Goal: Information Seeking & Learning: Learn about a topic

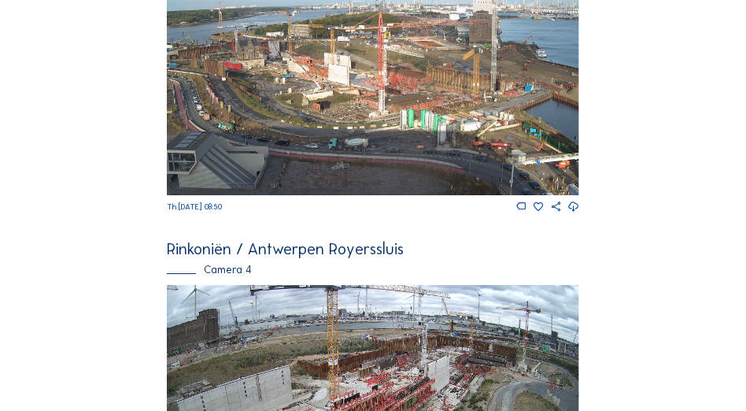
scroll to position [994, 0]
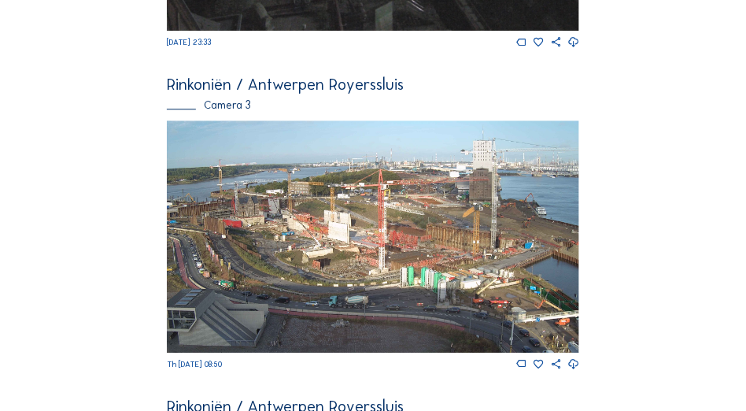
click at [322, 224] on img at bounding box center [373, 236] width 412 height 232
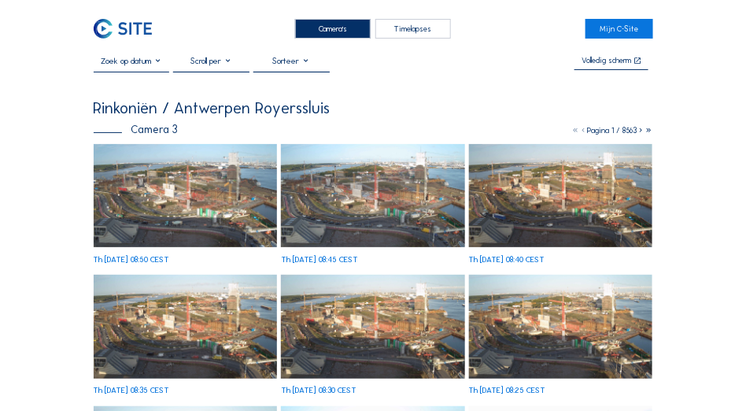
click at [187, 201] on img at bounding box center [186, 195] width 184 height 103
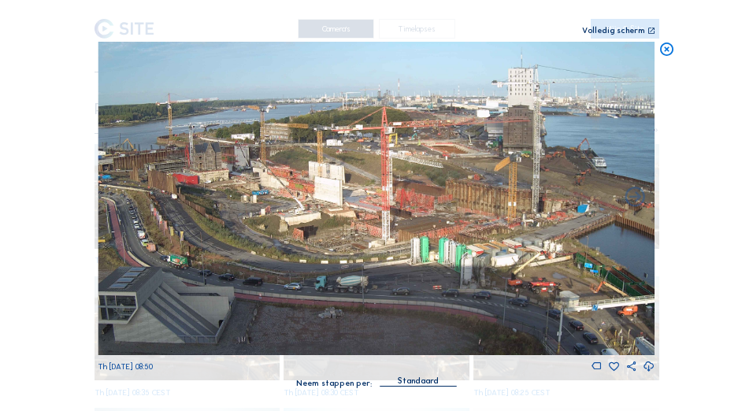
click at [649, 29] on icon at bounding box center [651, 31] width 8 height 9
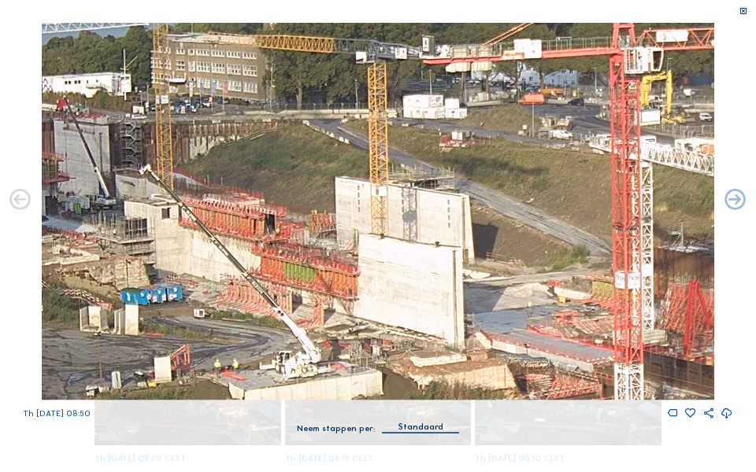
drag, startPoint x: 325, startPoint y: 198, endPoint x: 312, endPoint y: 215, distance: 21.4
click at [312, 215] on img at bounding box center [377, 212] width 671 height 378
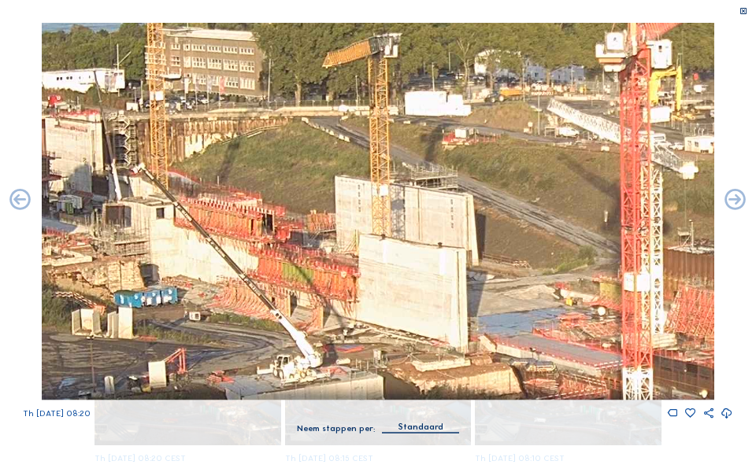
click at [745, 13] on icon at bounding box center [743, 11] width 9 height 9
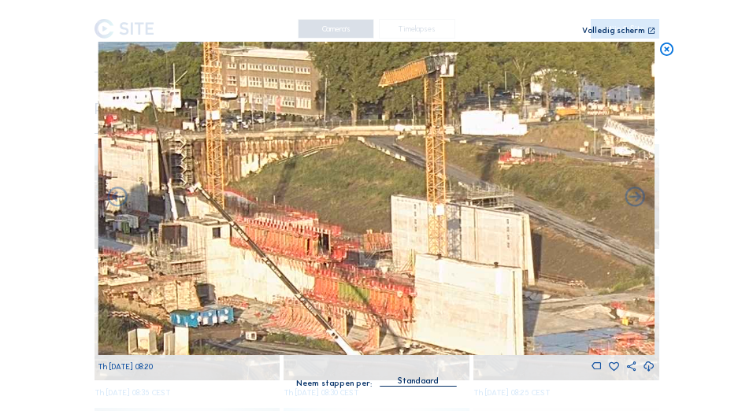
click at [667, 48] on icon at bounding box center [666, 50] width 16 height 16
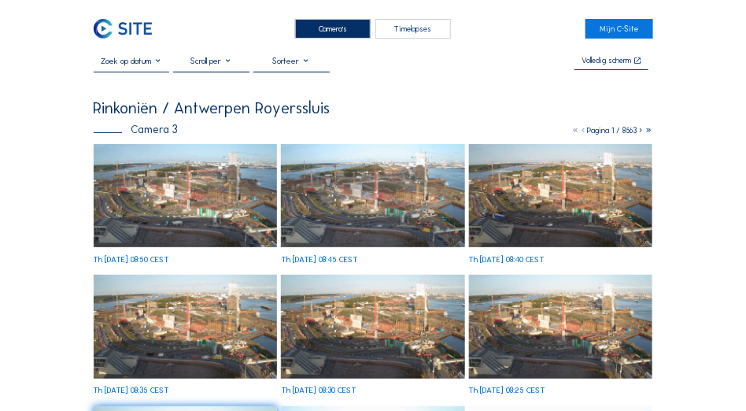
click at [187, 180] on img at bounding box center [186, 195] width 184 height 103
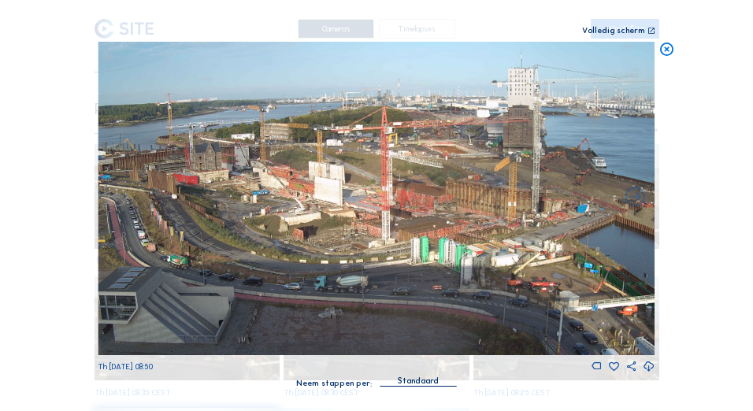
click at [664, 50] on icon at bounding box center [666, 50] width 16 height 16
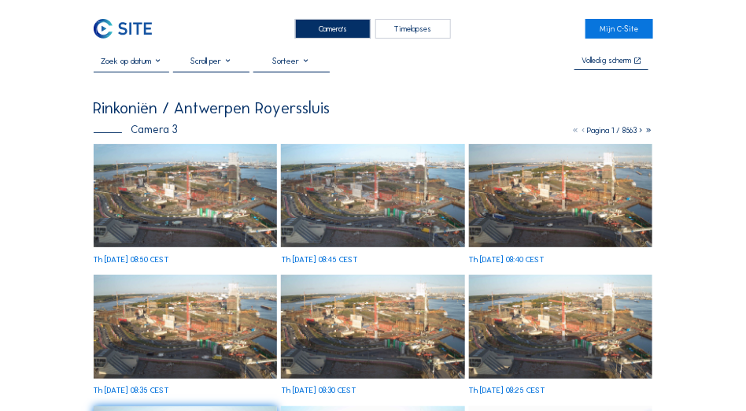
click at [345, 32] on div "Camera's" at bounding box center [333, 29] width 76 height 20
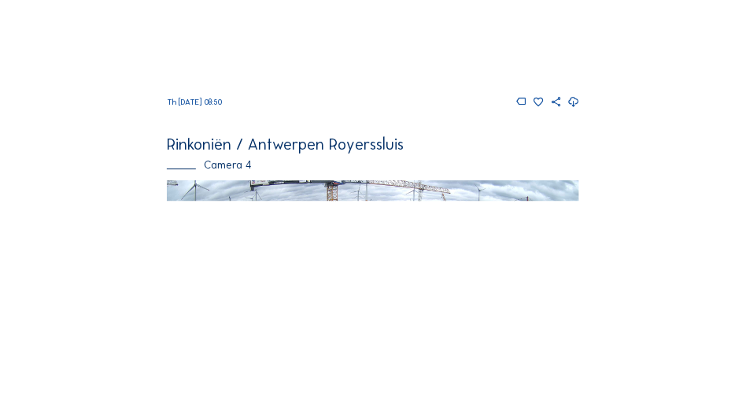
scroll to position [1270, 0]
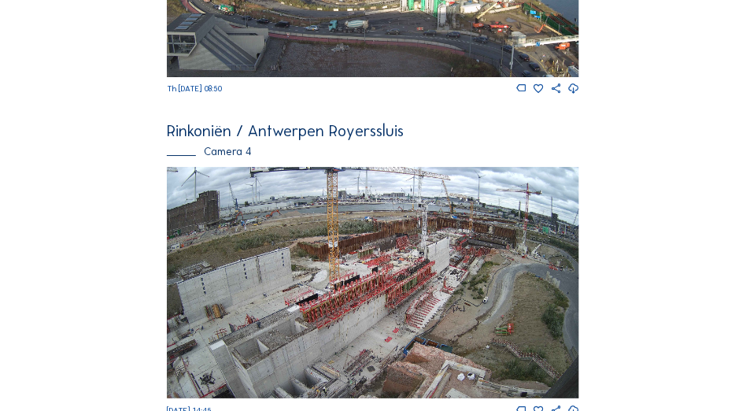
click at [421, 266] on img at bounding box center [373, 283] width 412 height 232
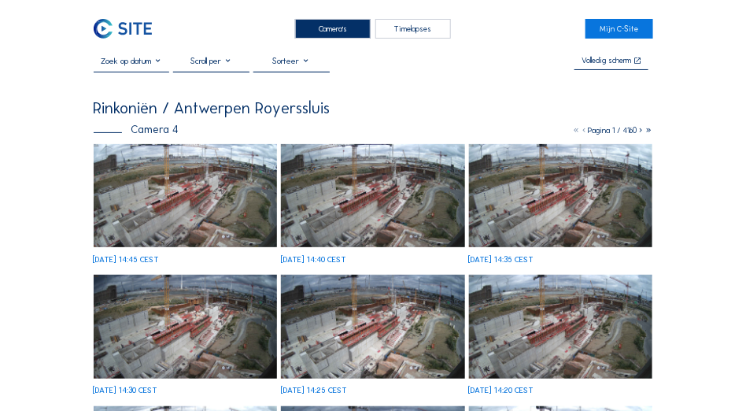
click at [207, 213] on img at bounding box center [186, 195] width 184 height 103
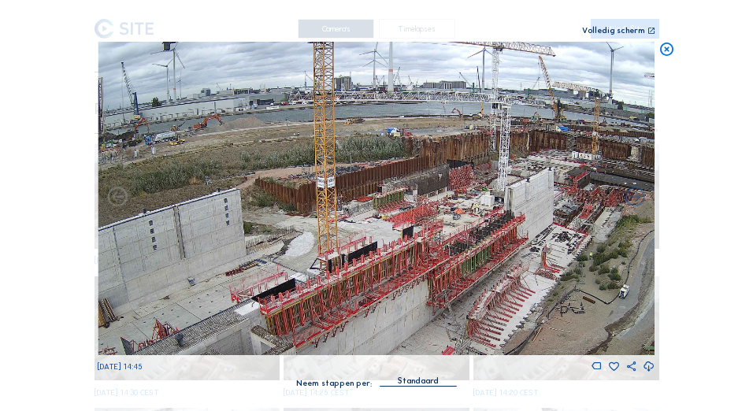
drag, startPoint x: 399, startPoint y: 179, endPoint x: 455, endPoint y: 252, distance: 92.1
click at [455, 252] on img at bounding box center [376, 198] width 557 height 313
drag, startPoint x: 288, startPoint y: 61, endPoint x: 261, endPoint y: 83, distance: 34.8
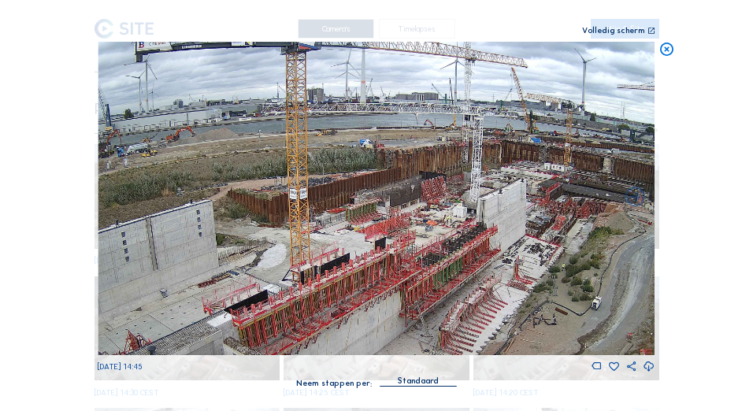
drag, startPoint x: 261, startPoint y: 83, endPoint x: 664, endPoint y: 50, distance: 404.4
click at [664, 50] on icon at bounding box center [666, 50] width 16 height 16
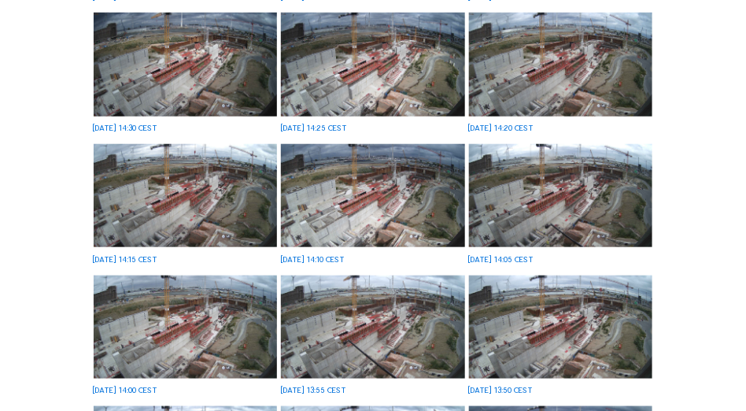
scroll to position [276, 0]
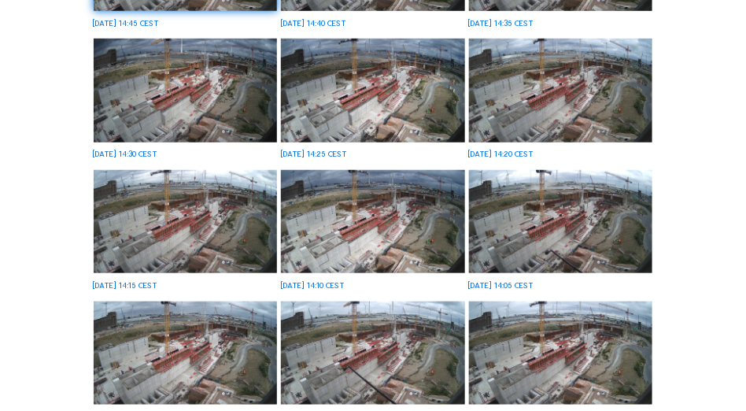
click at [401, 114] on div "[DATE] 14:25 CEST" at bounding box center [373, 99] width 184 height 120
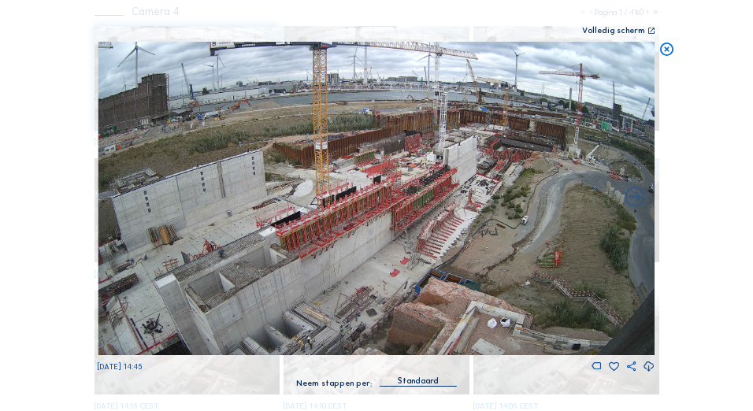
click at [665, 48] on icon at bounding box center [666, 50] width 16 height 16
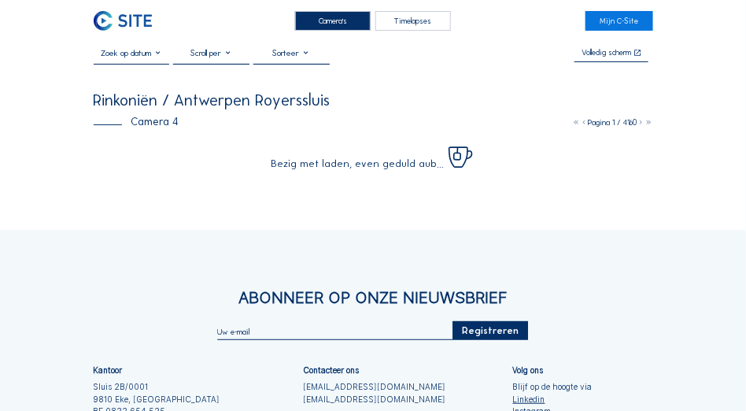
scroll to position [0, 0]
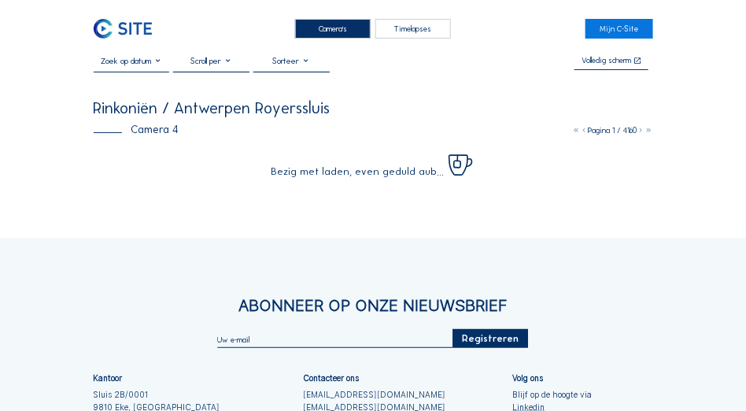
click at [330, 28] on div "Camera's" at bounding box center [333, 29] width 76 height 20
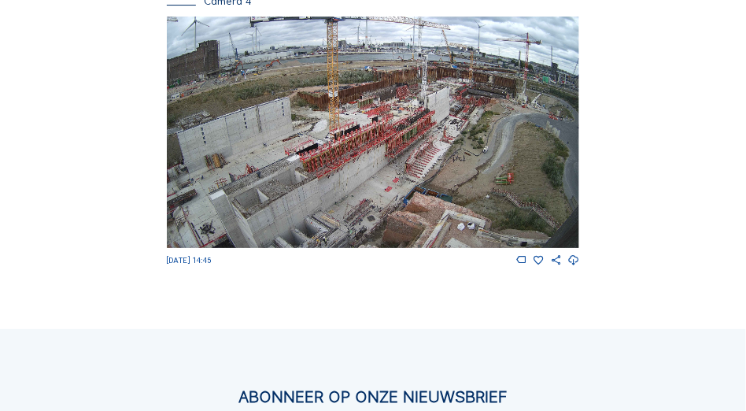
scroll to position [1400, 0]
